Goal: Check status: Check status

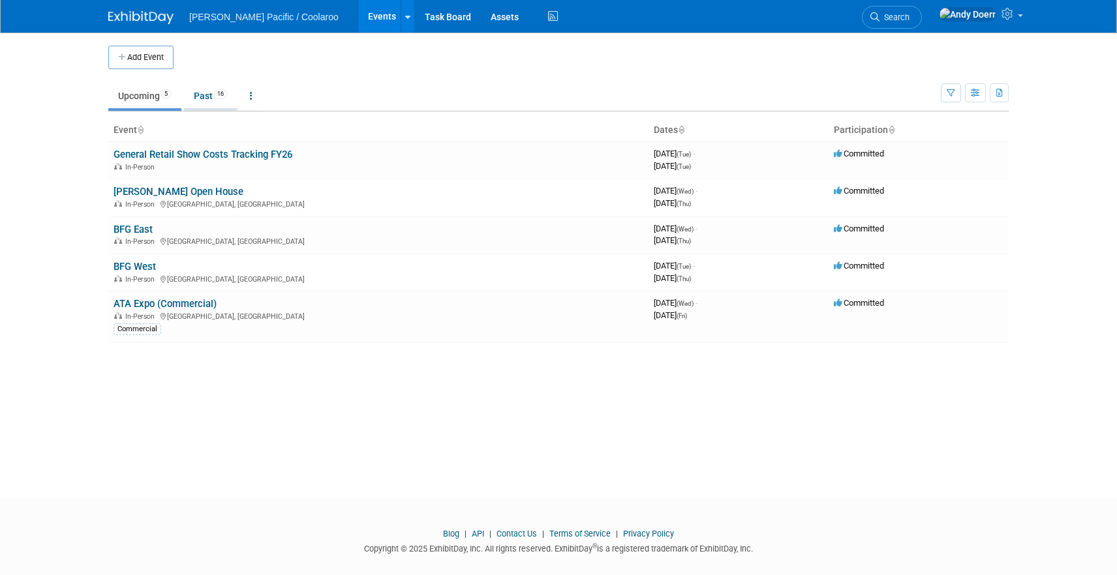
click at [216, 92] on link "Past 16" at bounding box center [210, 95] width 53 height 25
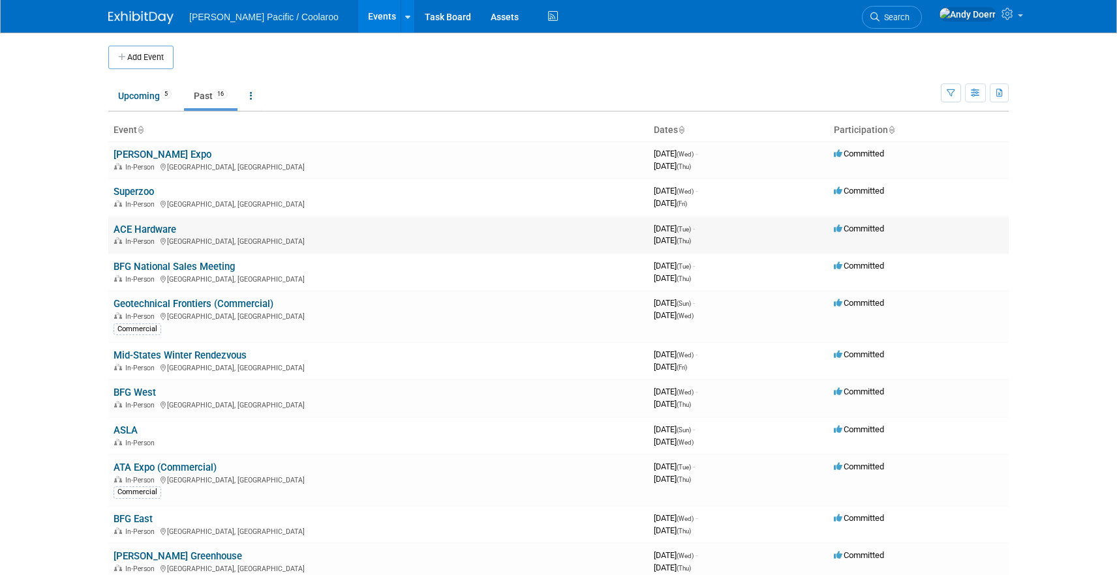
click at [147, 227] on link "ACE Hardware" at bounding box center [144, 230] width 63 height 12
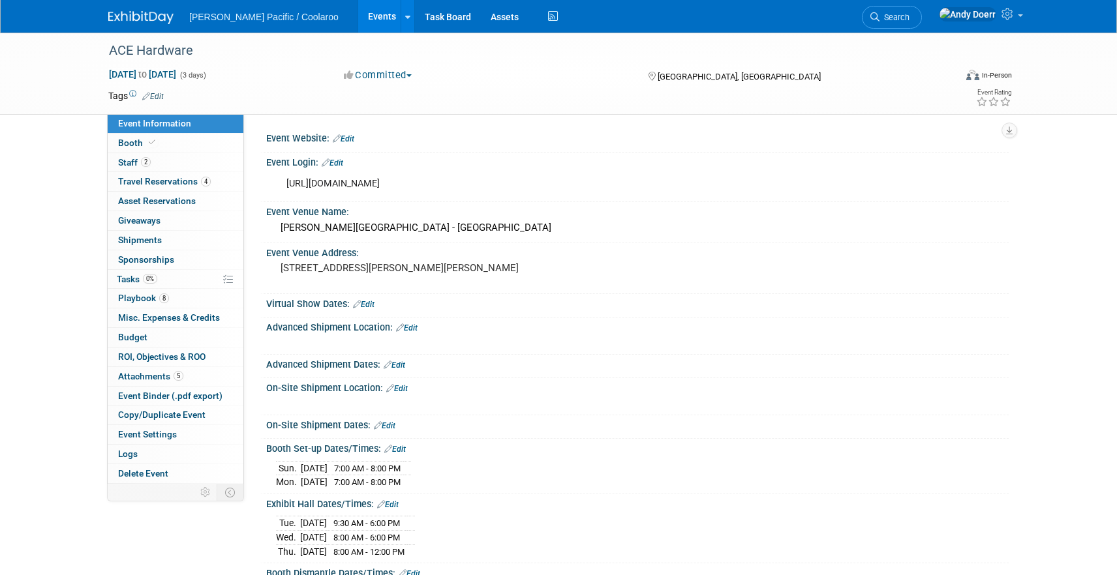
click at [421, 183] on div "https://apps.acehardware-vendors.com/" at bounding box center [571, 184] width 588 height 26
copy div "https://apps.acehardware-vendors.com/"
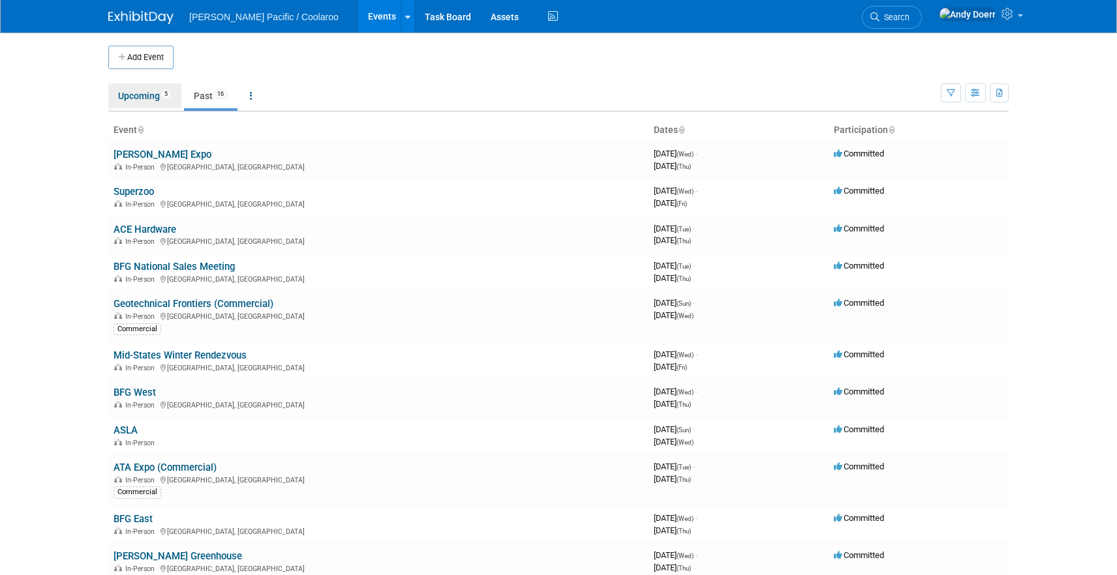
click at [135, 102] on link "Upcoming 5" at bounding box center [144, 95] width 73 height 25
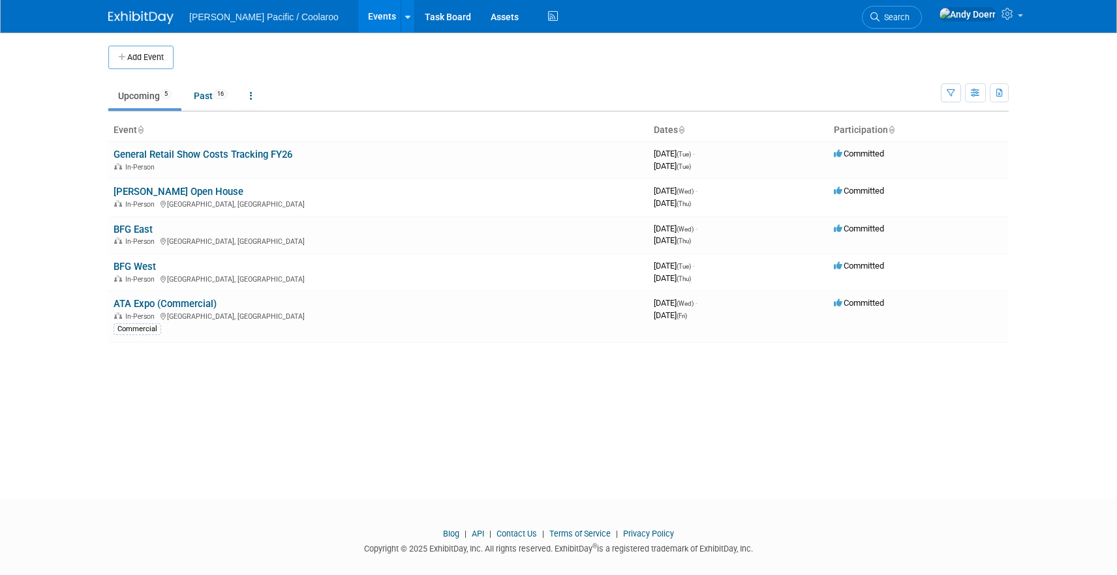
click at [177, 194] on link "[PERSON_NAME] Open House" at bounding box center [178, 192] width 130 height 12
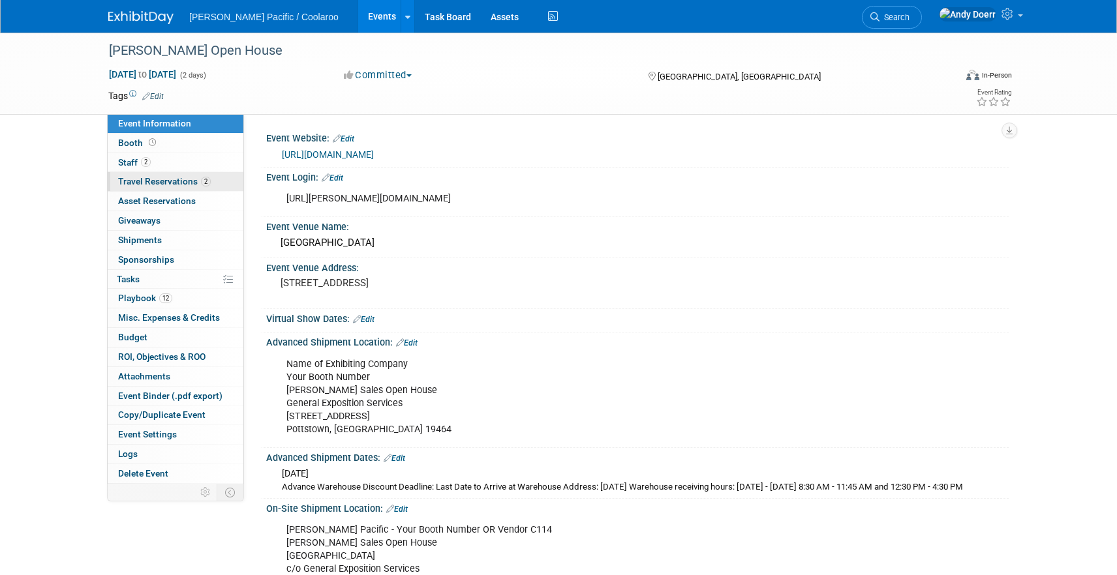
click at [179, 180] on span "Travel Reservations 2" at bounding box center [164, 181] width 93 height 10
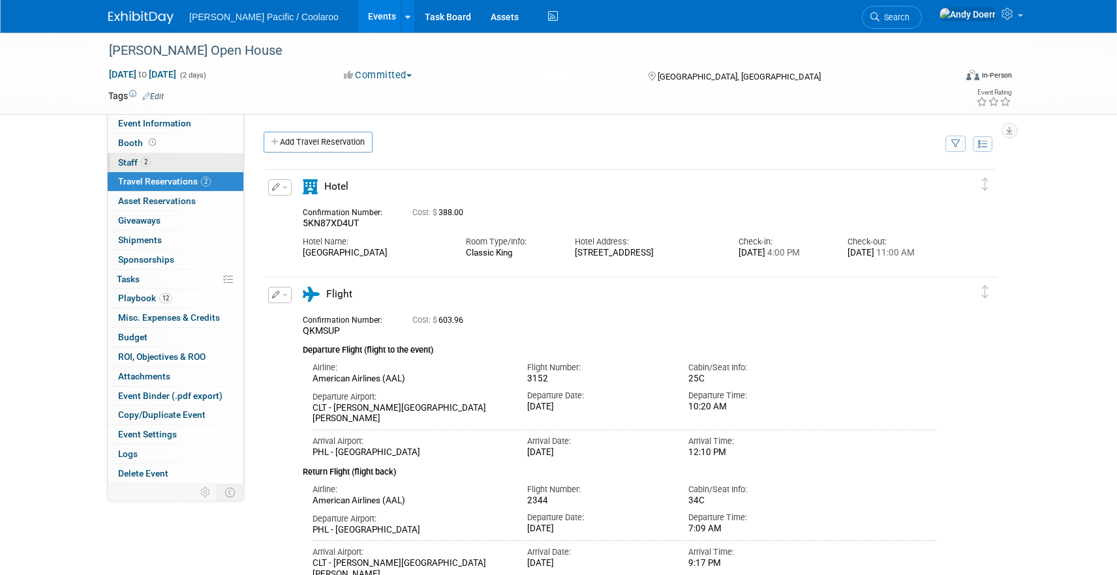
click at [176, 159] on link "2 Staff 2" at bounding box center [176, 162] width 136 height 19
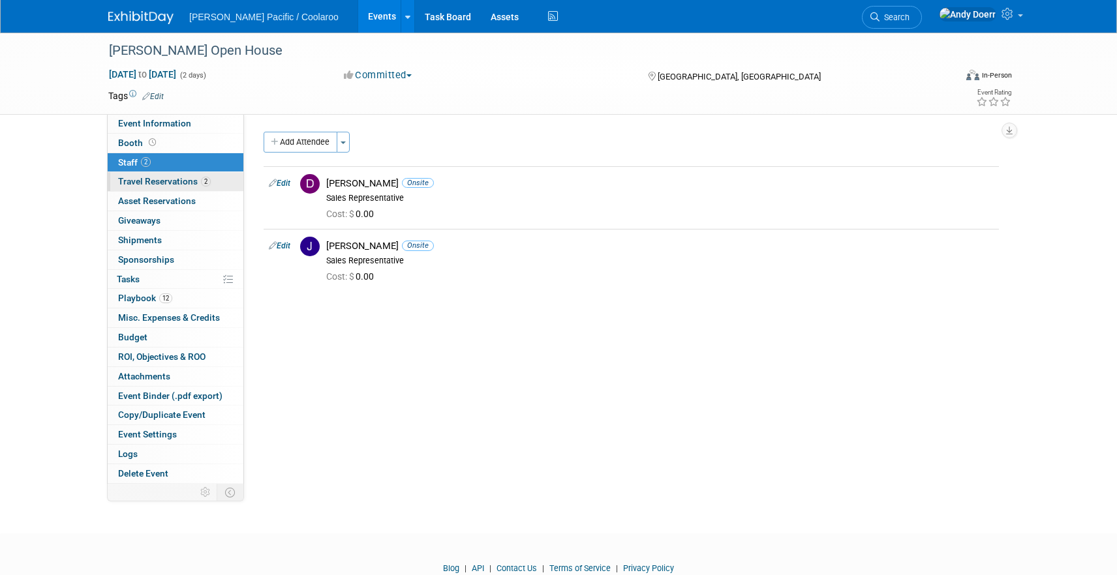
click at [181, 183] on span "Travel Reservations 2" at bounding box center [164, 181] width 93 height 10
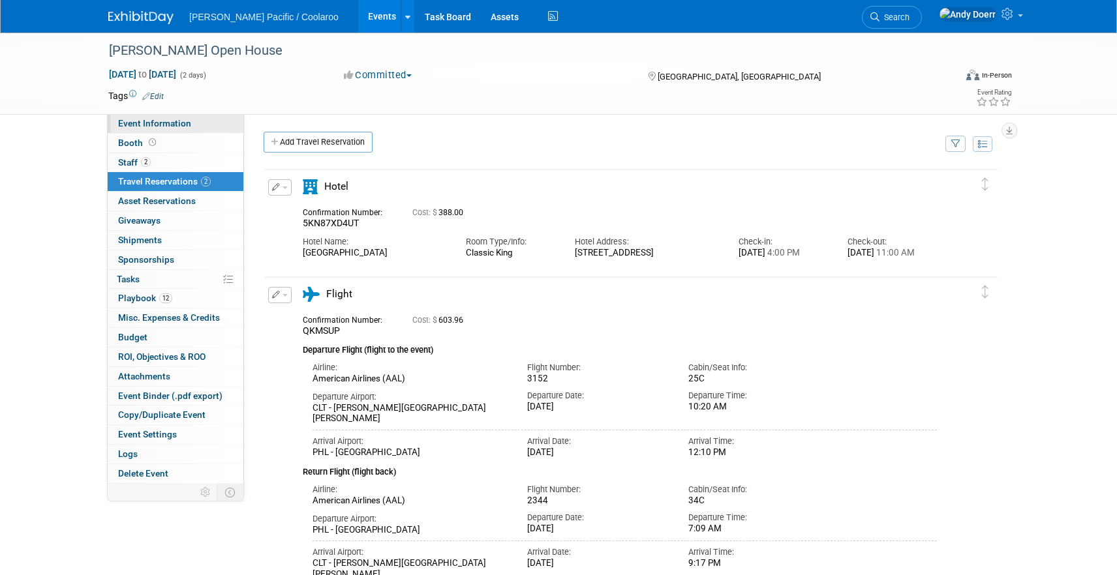
click at [184, 120] on span "Event Information" at bounding box center [154, 123] width 73 height 10
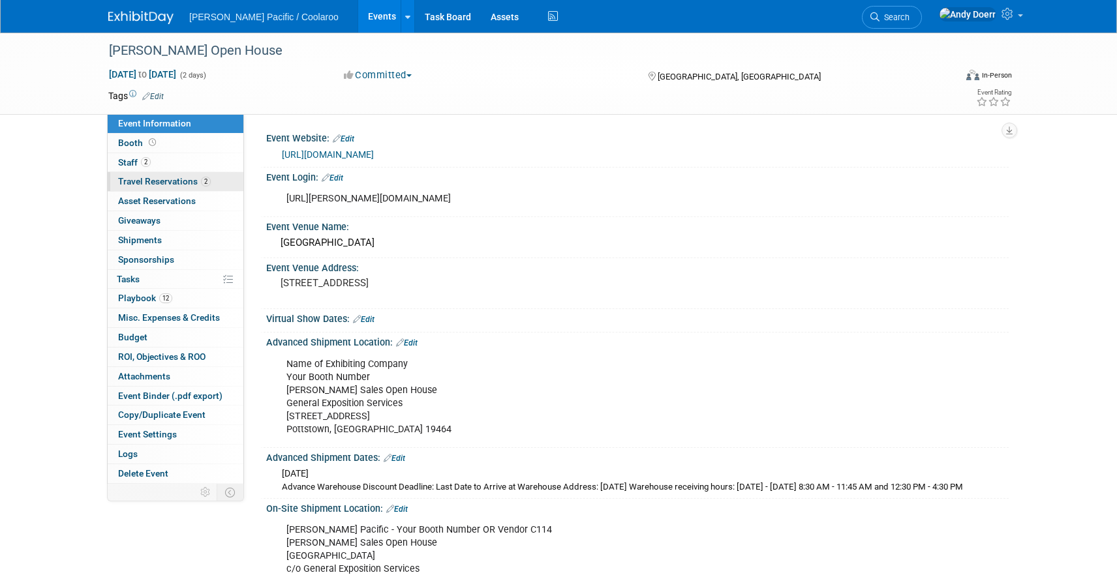
click at [185, 178] on span "Travel Reservations 2" at bounding box center [164, 181] width 93 height 10
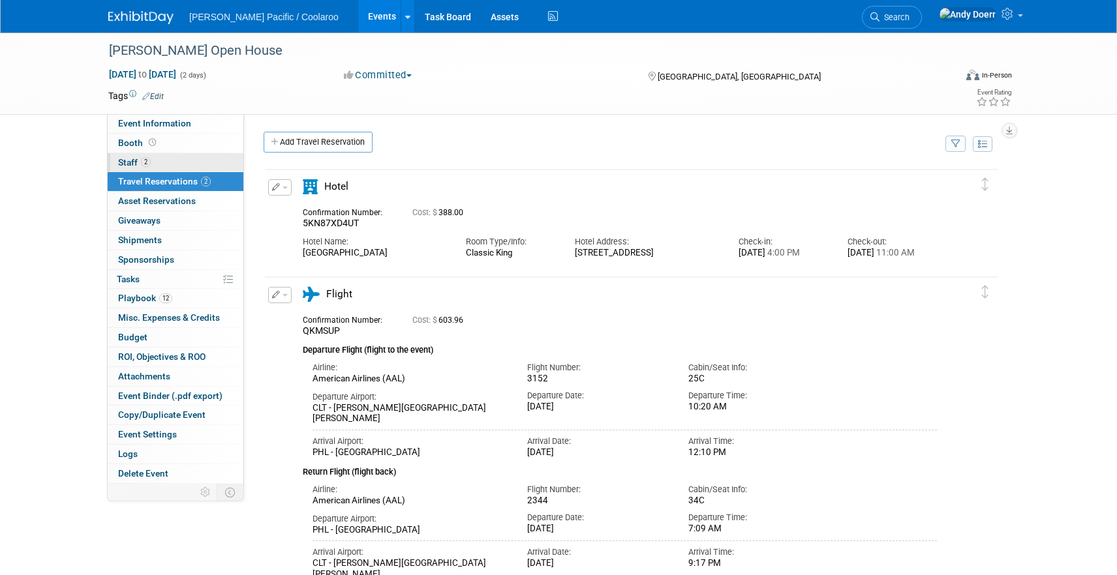
click at [182, 159] on link "2 Staff 2" at bounding box center [176, 162] width 136 height 19
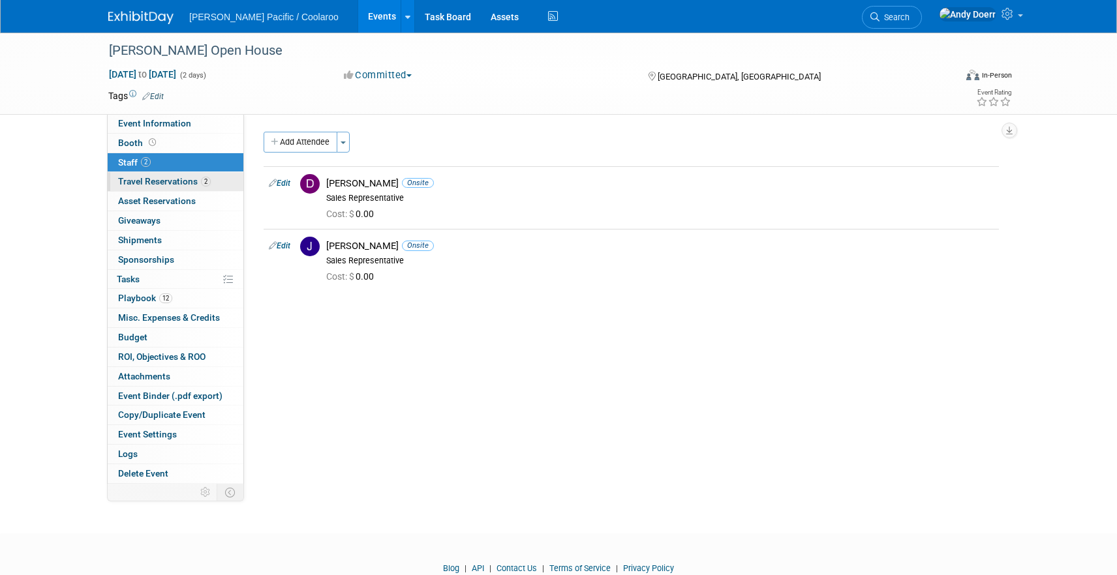
click at [183, 179] on span "Travel Reservations 2" at bounding box center [164, 181] width 93 height 10
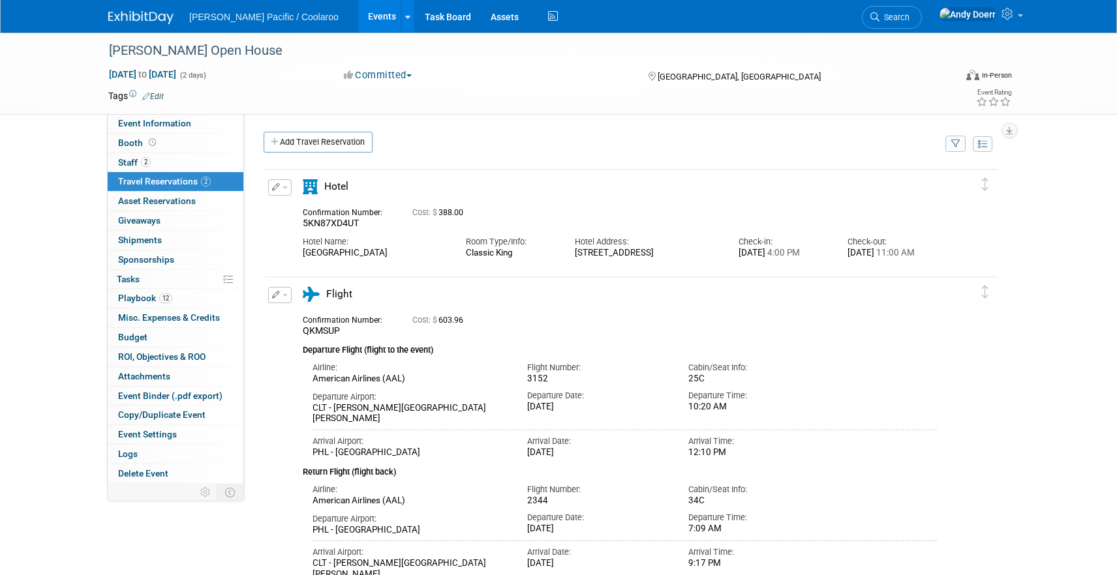
drag, startPoint x: 410, startPoint y: 254, endPoint x: 281, endPoint y: 253, distance: 128.5
click at [281, 253] on div "Edit Reservation 5KN87XD4UT" at bounding box center [621, 223] width 713 height 88
copy div "[GEOGRAPHIC_DATA]"
drag, startPoint x: 601, startPoint y: 266, endPoint x: 574, endPoint y: 251, distance: 30.7
click at [575, 251] on div "[STREET_ADDRESS]" at bounding box center [646, 253] width 143 height 11
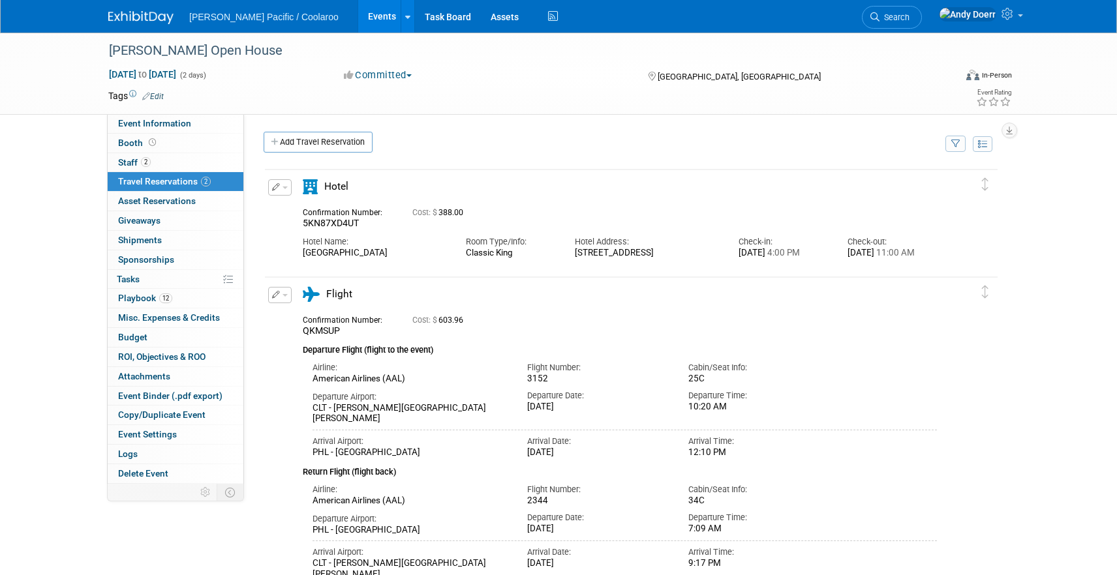
copy div "[STREET_ADDRESS]"
click at [682, 212] on div "Cost: $ 388.00" at bounding box center [647, 213] width 470 height 10
click at [734, 223] on div "Confirmation Number: 5KN87XD4UT Cost: $ 388.00" at bounding box center [620, 216] width 654 height 25
click at [719, 228] on div "Confirmation Number: 5KN87XD4UT Cost: $ 388.00" at bounding box center [620, 216] width 654 height 25
click at [766, 217] on div "Cost: $ 388.00" at bounding box center [647, 213] width 470 height 10
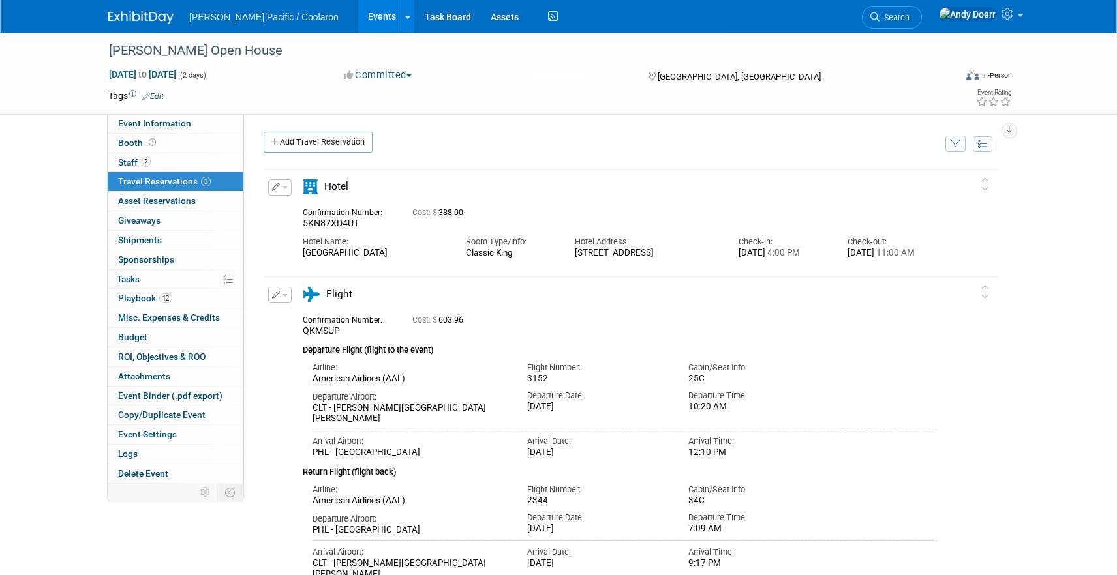
click at [686, 205] on div "Cost: $ 388.00" at bounding box center [647, 211] width 470 height 14
click at [731, 209] on div "Cost: $ 388.00" at bounding box center [647, 213] width 470 height 10
click at [688, 213] on div "Cost: $ 388.00" at bounding box center [647, 213] width 470 height 10
